Goal: Task Accomplishment & Management: Manage account settings

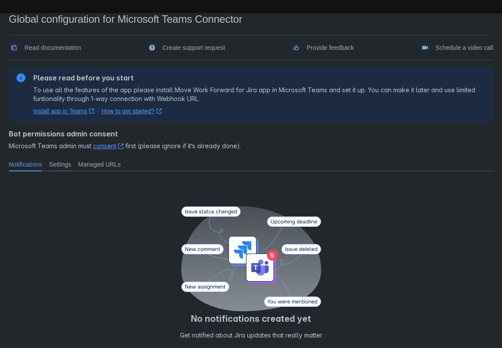
click at [66, 166] on span "Settings" at bounding box center [60, 164] width 22 height 9
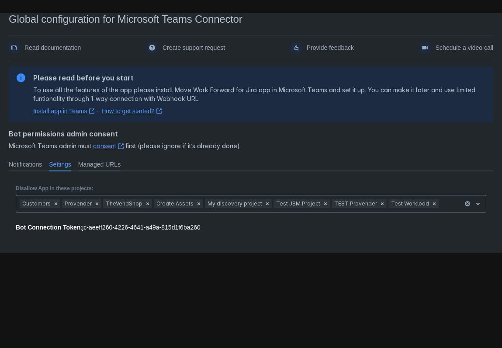
click at [102, 165] on span "Managed URLs" at bounding box center [99, 164] width 42 height 9
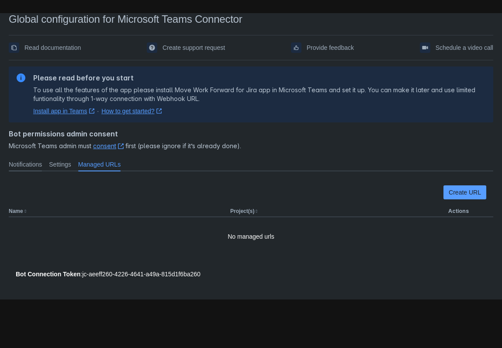
click at [24, 166] on span "Notifications" at bounding box center [25, 164] width 33 height 9
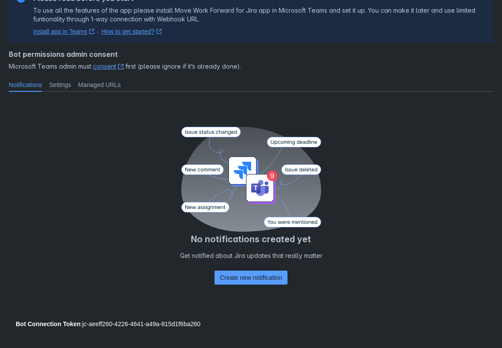
scroll to position [81, 0]
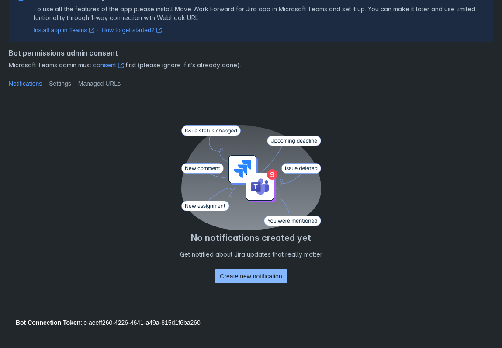
click at [250, 277] on span "Create new notification" at bounding box center [251, 276] width 62 height 14
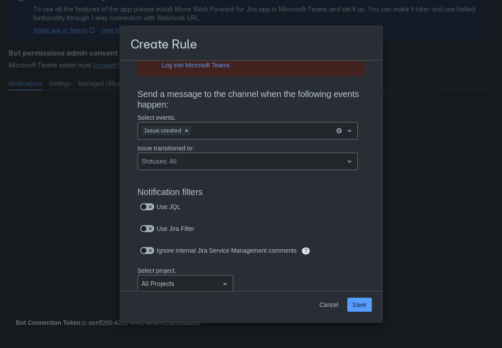
scroll to position [0, 0]
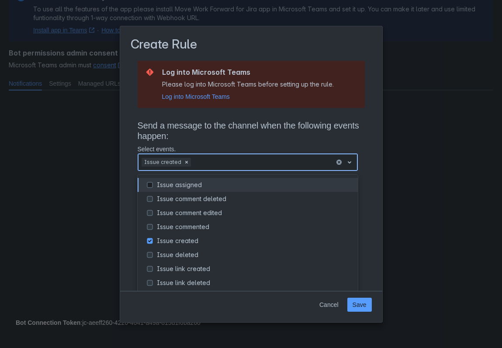
click at [348, 163] on span "open" at bounding box center [349, 162] width 10 height 10
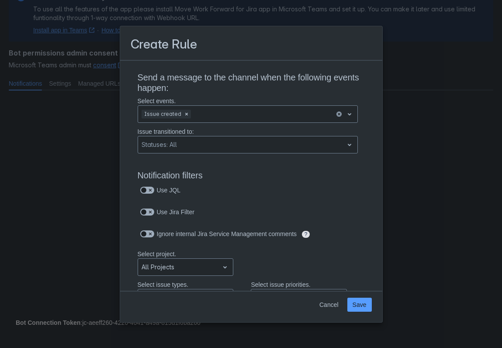
scroll to position [50, 0]
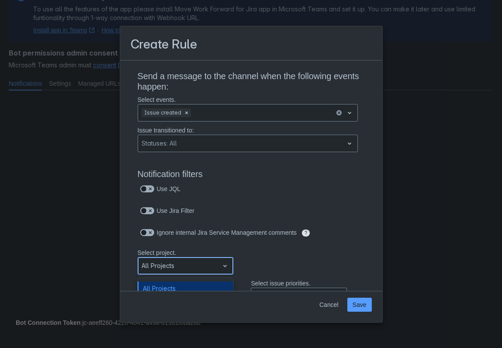
click at [222, 264] on span "open" at bounding box center [225, 266] width 10 height 10
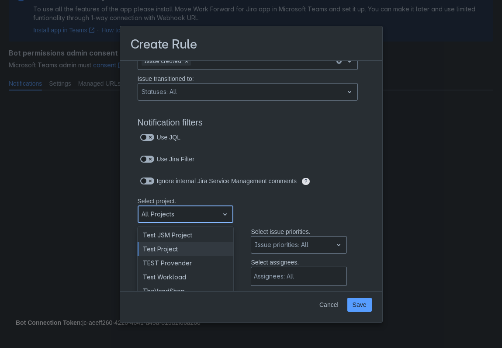
scroll to position [87, 0]
click at [181, 249] on div "Test Project" at bounding box center [186, 248] width 96 height 14
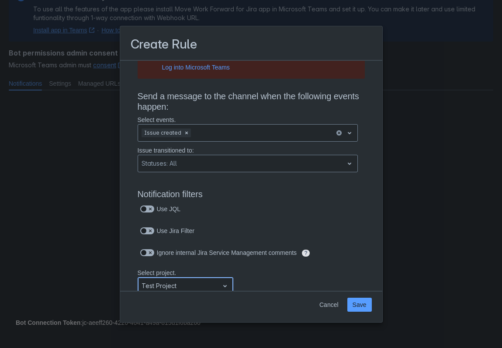
scroll to position [0, 0]
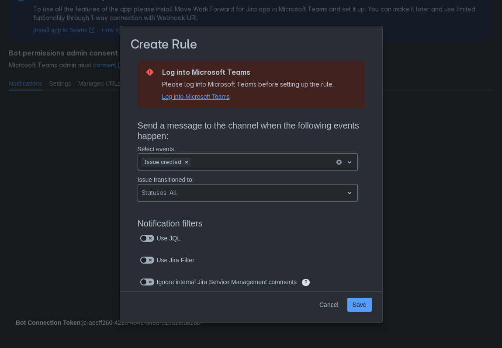
click at [198, 97] on span "Log into Microsoft Teams" at bounding box center [196, 96] width 68 height 9
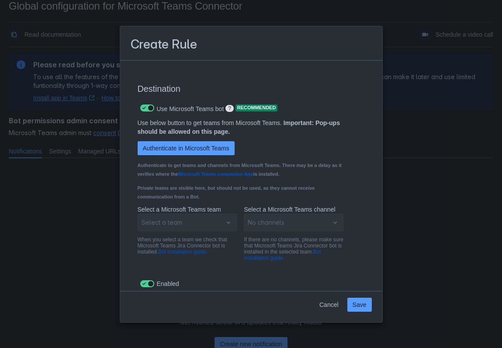
scroll to position [719, 0]
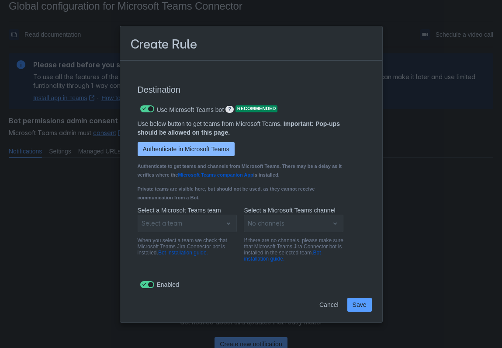
click at [190, 147] on span "Authenticate in Microsoft Teams" at bounding box center [186, 149] width 87 height 14
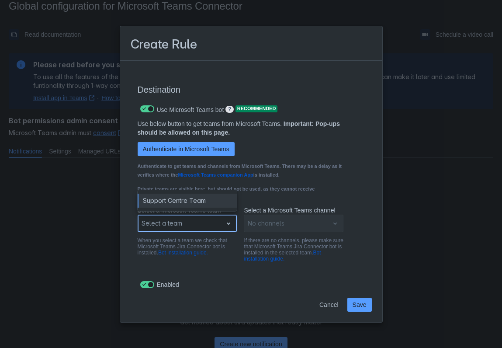
click at [226, 224] on span "open" at bounding box center [228, 223] width 10 height 10
click at [350, 199] on div "Use below button to get teams from Microsoft Teams. Important: Pop-ups should b…" at bounding box center [241, 162] width 220 height 87
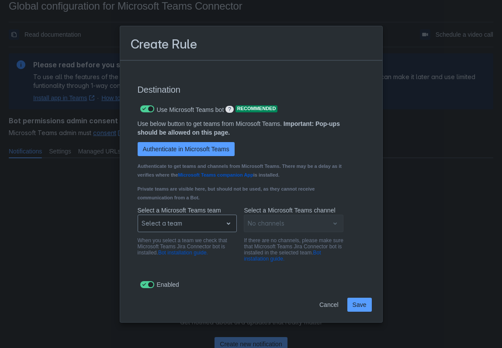
click at [335, 225] on div "No channels" at bounding box center [294, 223] width 100 height 17
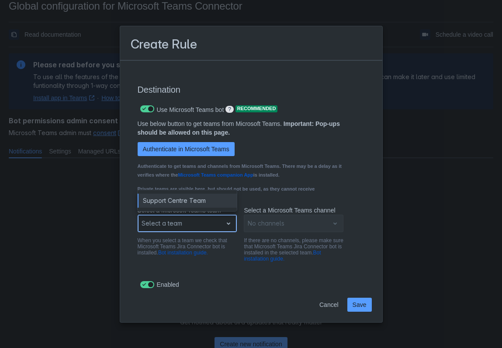
click at [228, 225] on span "open" at bounding box center [228, 223] width 10 height 10
click at [185, 202] on div "Support Centre Team" at bounding box center [188, 201] width 100 height 14
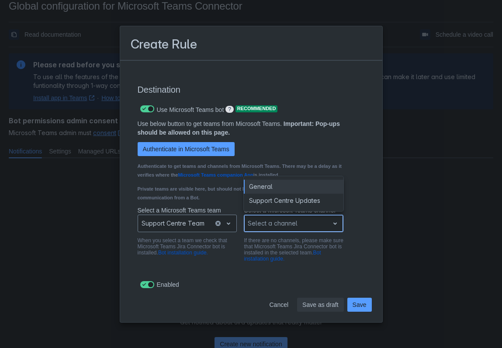
click at [290, 224] on div "Scrollable content" at bounding box center [287, 223] width 78 height 10
type input "n"
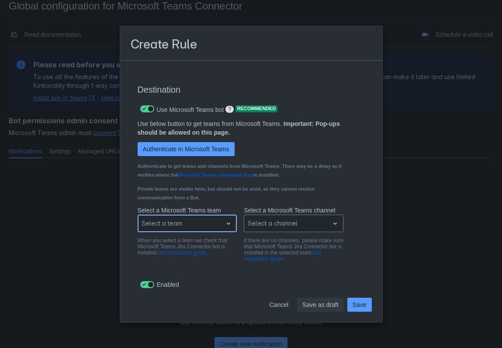
click at [229, 225] on span "open" at bounding box center [228, 223] width 10 height 10
click at [171, 266] on div "Select a Microsoft Teams team Select a team When you select a team we check tha…" at bounding box center [241, 238] width 220 height 64
click at [227, 225] on span "open" at bounding box center [228, 223] width 10 height 10
click at [224, 225] on span "open" at bounding box center [228, 223] width 10 height 10
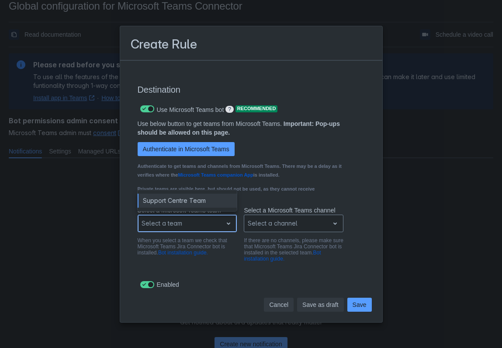
click at [273, 305] on span "Cancel" at bounding box center [278, 305] width 19 height 14
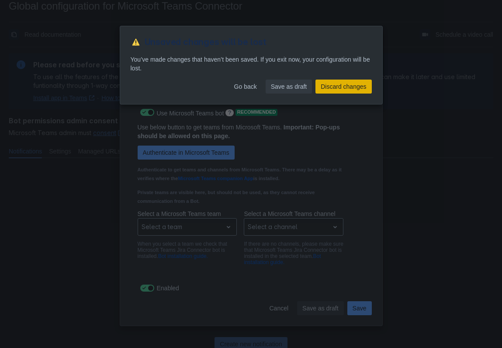
click at [330, 87] on span "Discard changes" at bounding box center [343, 87] width 45 height 14
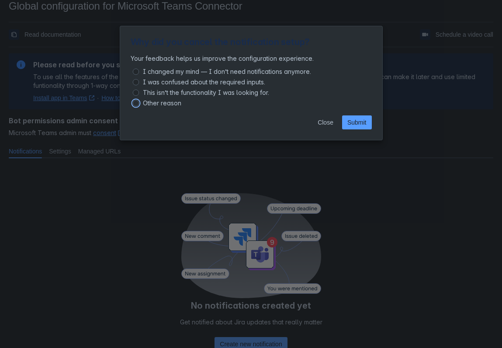
click at [137, 105] on input "Other reason" at bounding box center [136, 103] width 6 height 6
radio input "true"
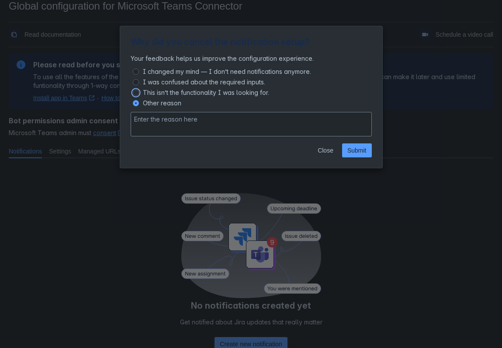
click at [137, 92] on input "This isn’t the functionality I was looking for." at bounding box center [136, 93] width 6 height 6
radio input "true"
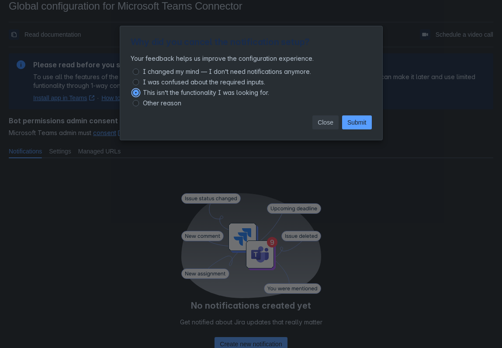
click at [328, 123] on span "Close" at bounding box center [326, 122] width 16 height 14
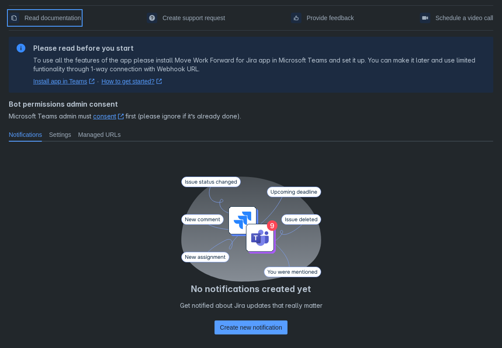
scroll to position [81, 0]
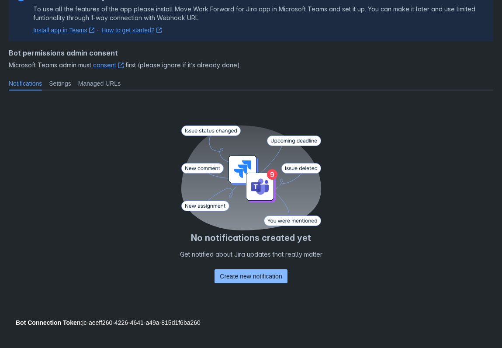
click at [246, 278] on span "Create new notification" at bounding box center [251, 276] width 62 height 14
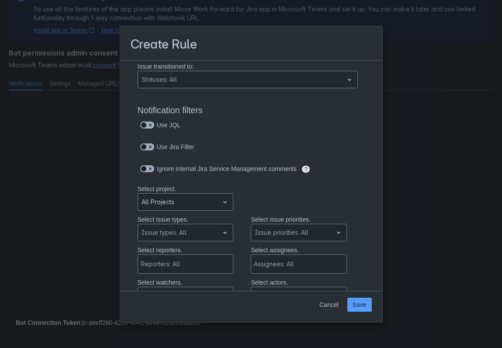
scroll to position [75, 0]
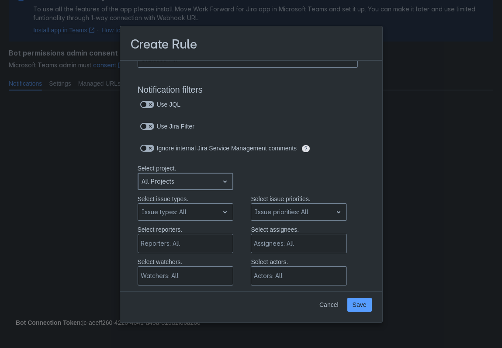
click at [222, 183] on span "open" at bounding box center [225, 181] width 10 height 10
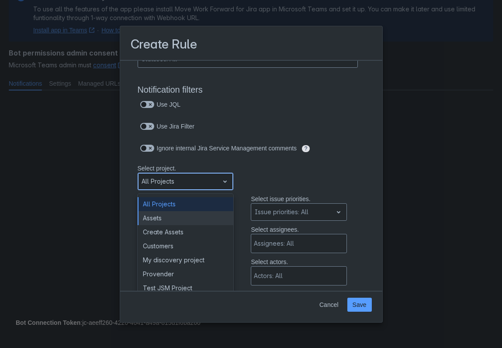
scroll to position [30, 0]
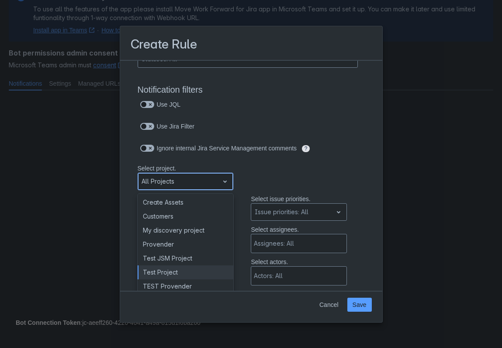
click at [176, 275] on div "Test Project" at bounding box center [186, 272] width 96 height 14
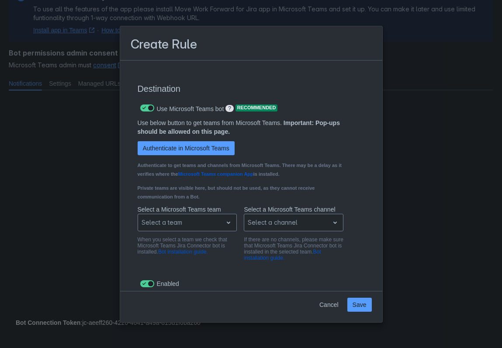
scroll to position [659, 0]
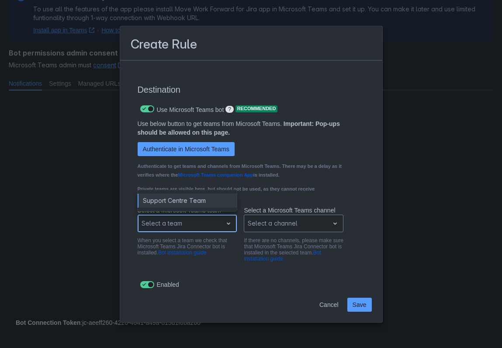
click at [223, 224] on span "open" at bounding box center [228, 223] width 10 height 10
click at [330, 305] on span "Cancel" at bounding box center [329, 305] width 19 height 14
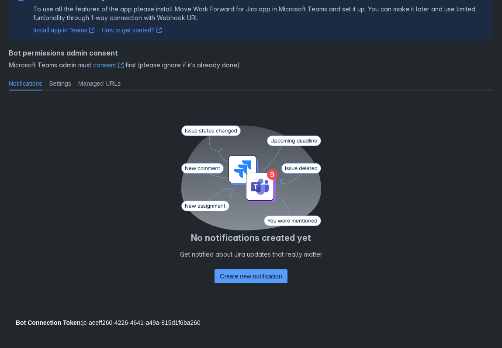
scroll to position [0, 0]
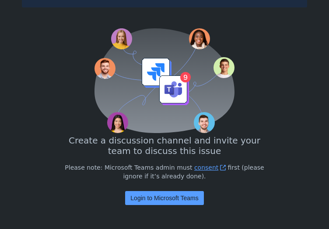
scroll to position [134, 0]
